Goal: Task Accomplishment & Management: Use online tool/utility

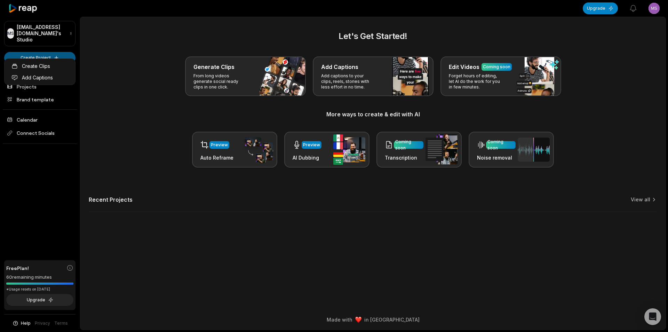
click at [48, 51] on html "MS Msvvq@telegmail.com's Studio Create Project Home Projects Brand template Cal…" at bounding box center [334, 166] width 668 height 332
click at [57, 72] on link "Add Captions" at bounding box center [40, 77] width 68 height 11
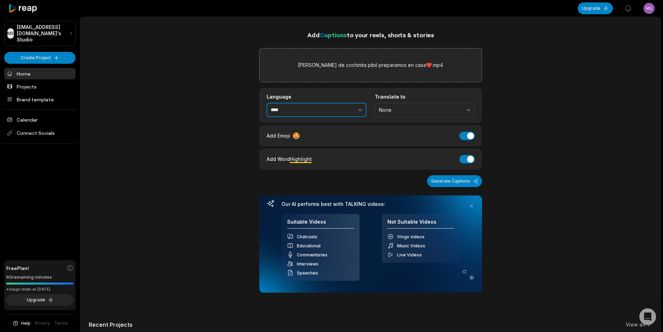
click at [334, 115] on button "button" at bounding box center [345, 110] width 43 height 15
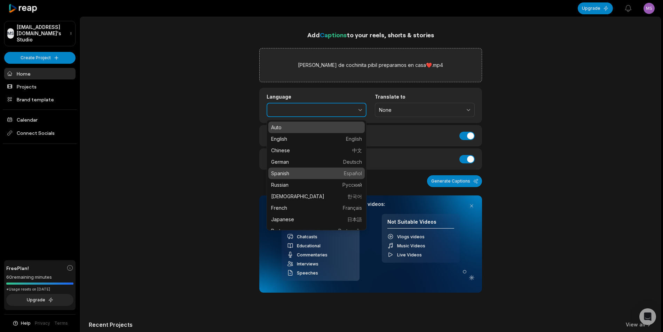
type input "*******"
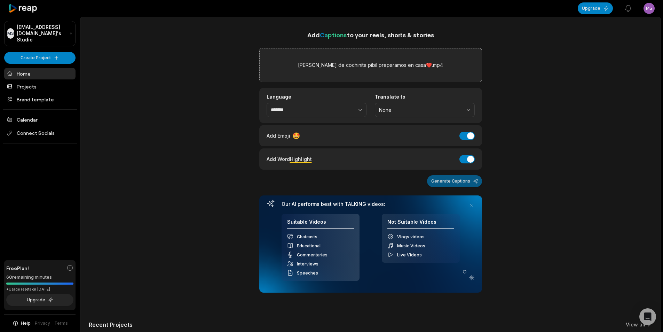
click at [461, 180] on button "Generate Captions" at bounding box center [454, 181] width 55 height 12
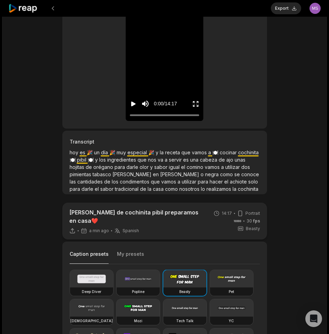
scroll to position [104, 0]
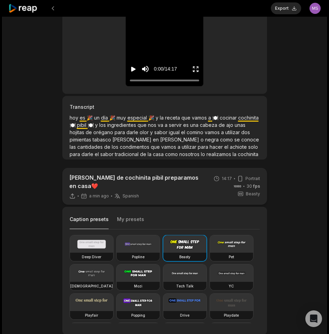
click at [145, 249] on video at bounding box center [138, 244] width 43 height 17
click at [198, 247] on video at bounding box center [184, 244] width 43 height 17
click at [235, 239] on video at bounding box center [231, 244] width 43 height 17
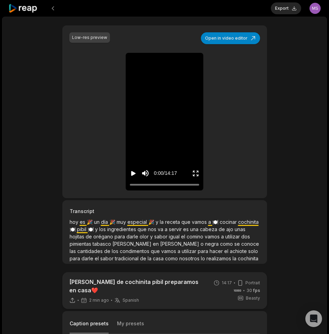
click at [133, 170] on icon "Play video" at bounding box center [133, 173] width 7 height 7
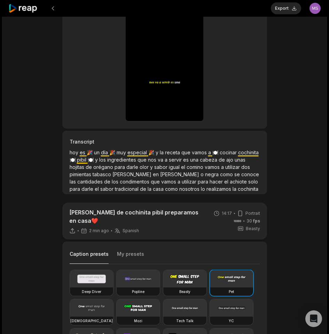
click at [139, 308] on video at bounding box center [138, 308] width 43 height 17
type input "**"
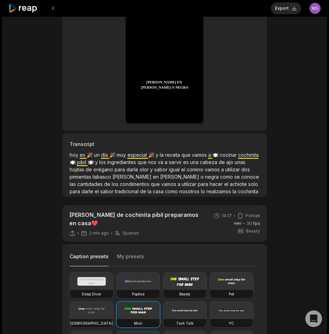
scroll to position [0, 0]
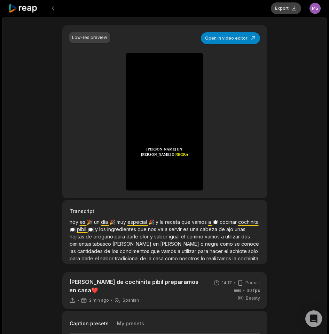
click at [291, 11] on button "Export" at bounding box center [286, 8] width 30 height 12
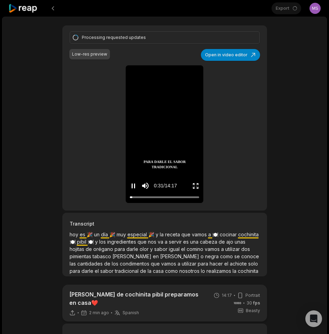
click at [135, 186] on icon "Pause video" at bounding box center [133, 186] width 7 height 7
